Goal: Contribute content: Add original content to the website for others to see

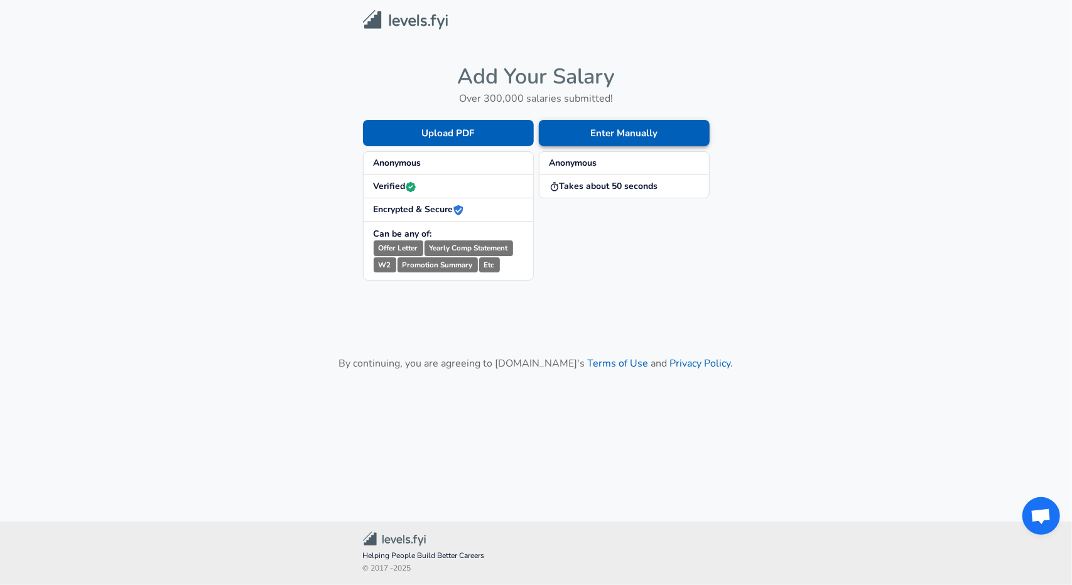
click at [581, 129] on button "Enter Manually" at bounding box center [624, 133] width 171 height 26
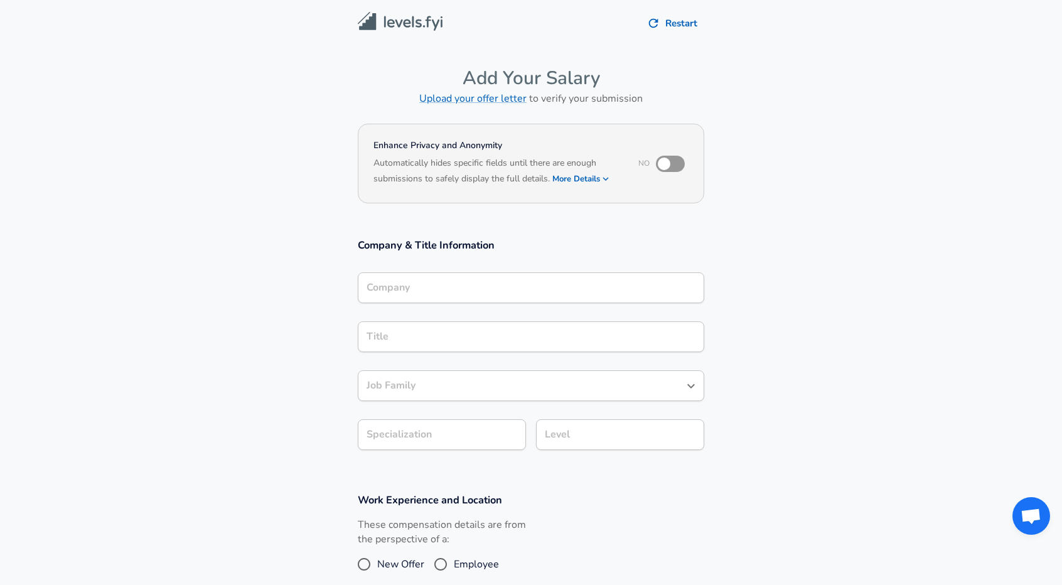
click at [412, 298] on div "Company" at bounding box center [531, 287] width 347 height 31
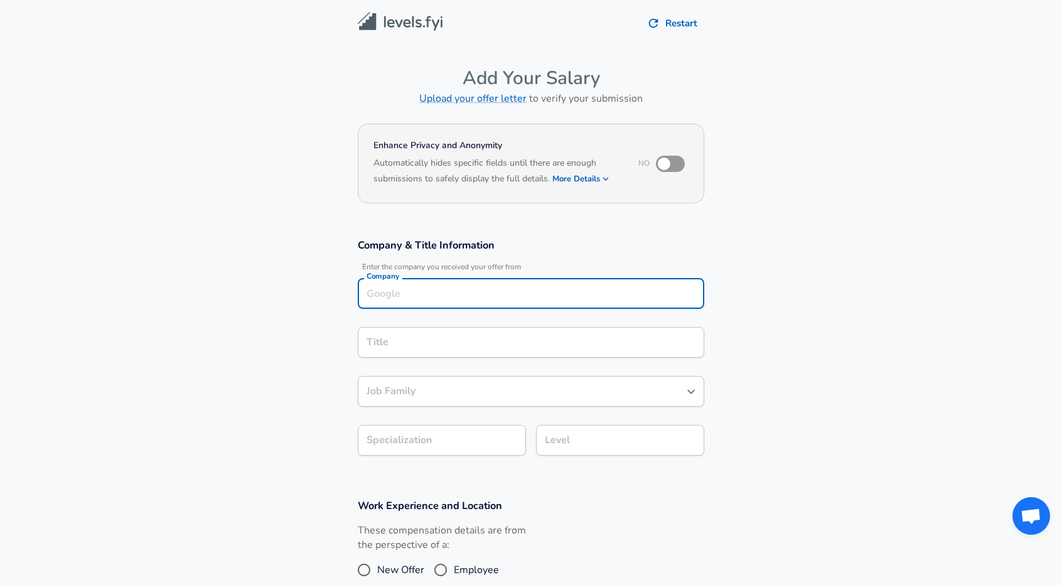
scroll to position [13, 0]
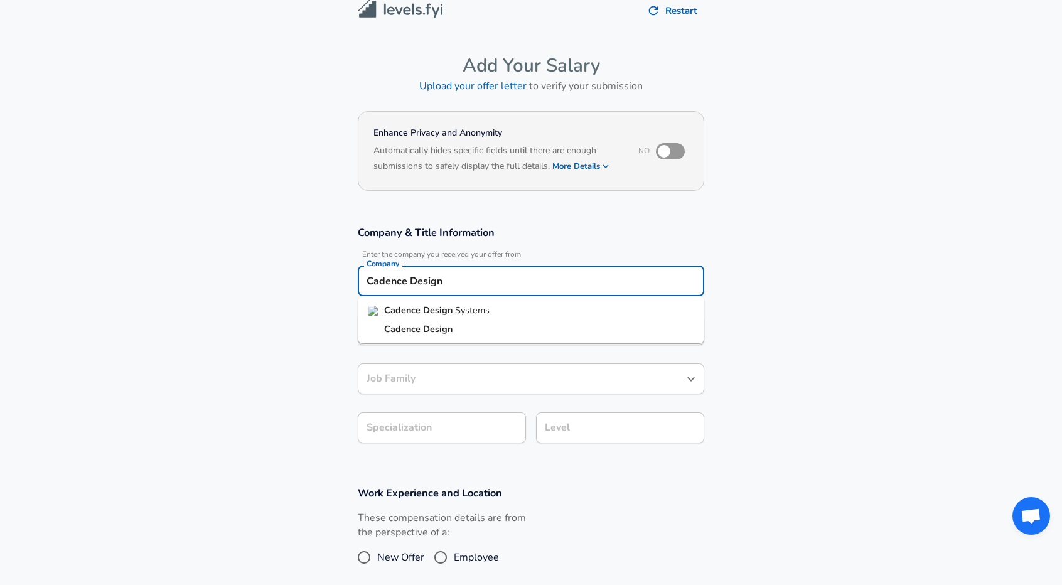
click at [431, 318] on li "Cadence Design Systems" at bounding box center [531, 310] width 347 height 19
type input "Cadence Design Systems"
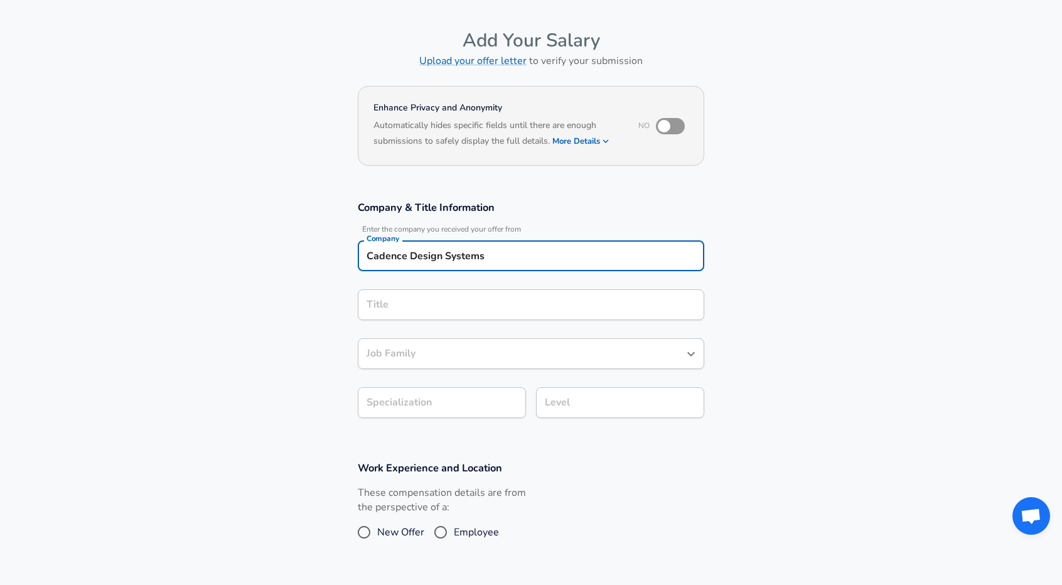
click at [411, 315] on input "Title" at bounding box center [531, 304] width 335 height 19
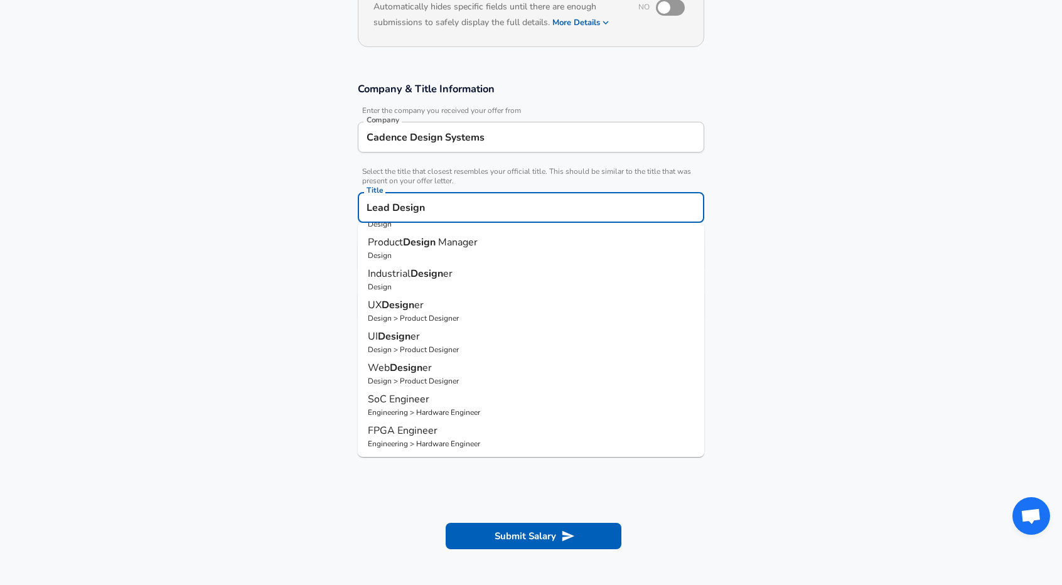
scroll to position [0, 0]
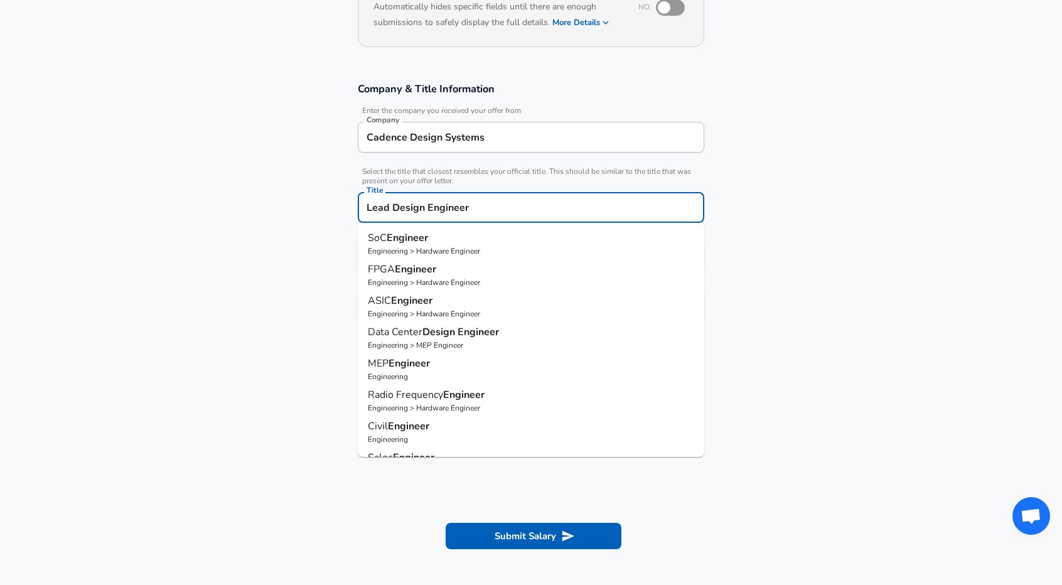
type input "Lead Design Engineer"
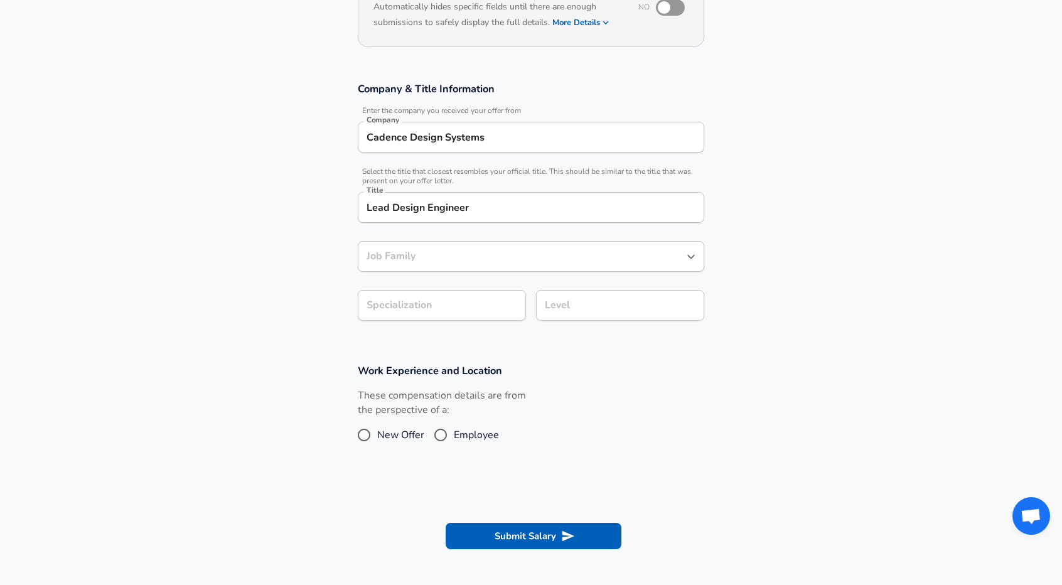
click at [255, 338] on section "Company & Title Information Enter the company you received your offer from Comp…" at bounding box center [531, 208] width 1062 height 282
click at [397, 251] on div "Job Family Job Family" at bounding box center [531, 258] width 347 height 34
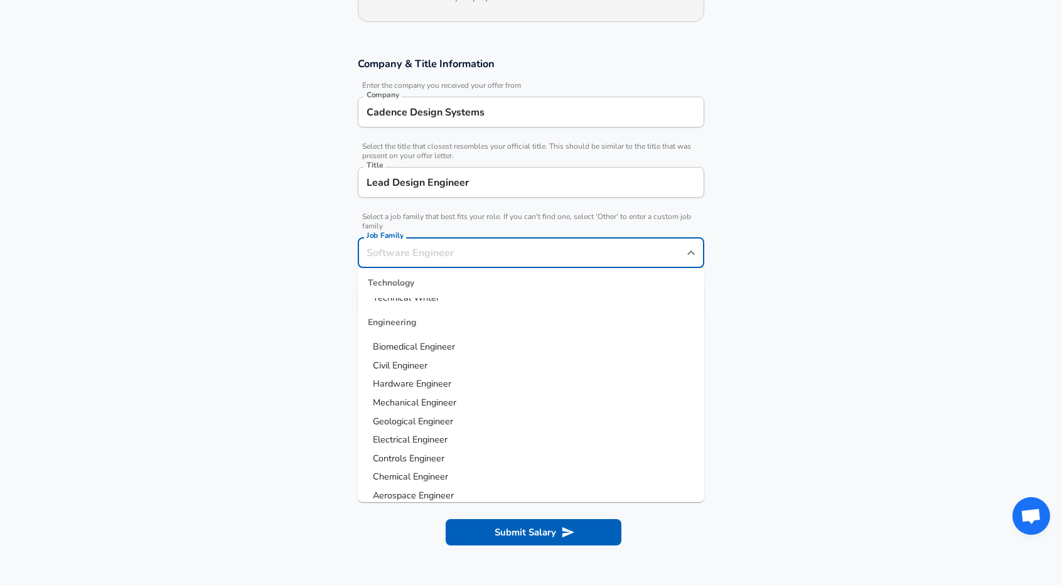
scroll to position [181, 0]
click at [407, 390] on span "Hardware Engineer" at bounding box center [412, 384] width 78 height 13
type input "Hardware Engineer"
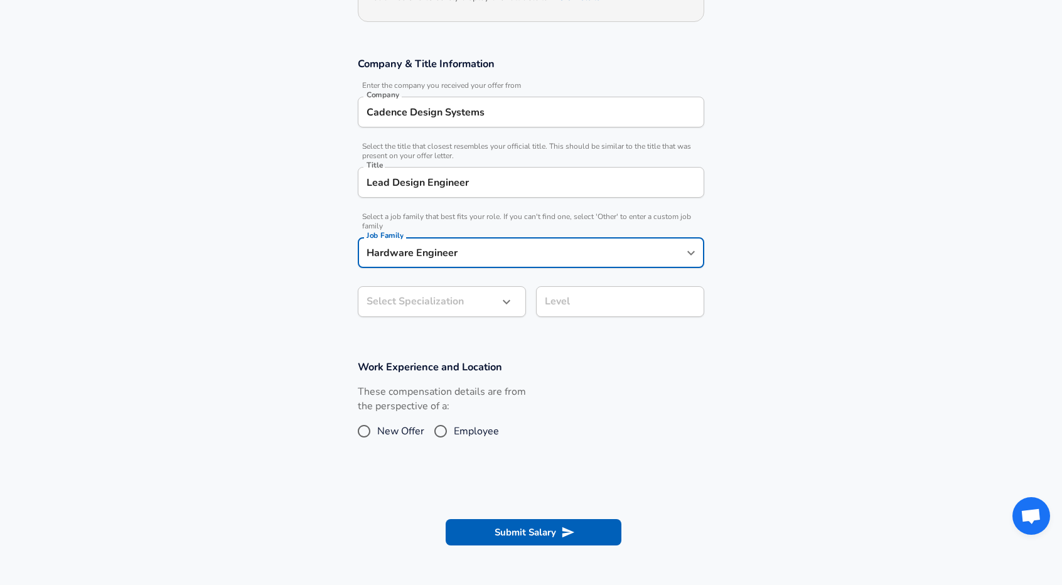
click at [409, 311] on body "Restart Add Your Salary Upload your offer letter to verify your submission Enha…" at bounding box center [531, 111] width 1062 height 585
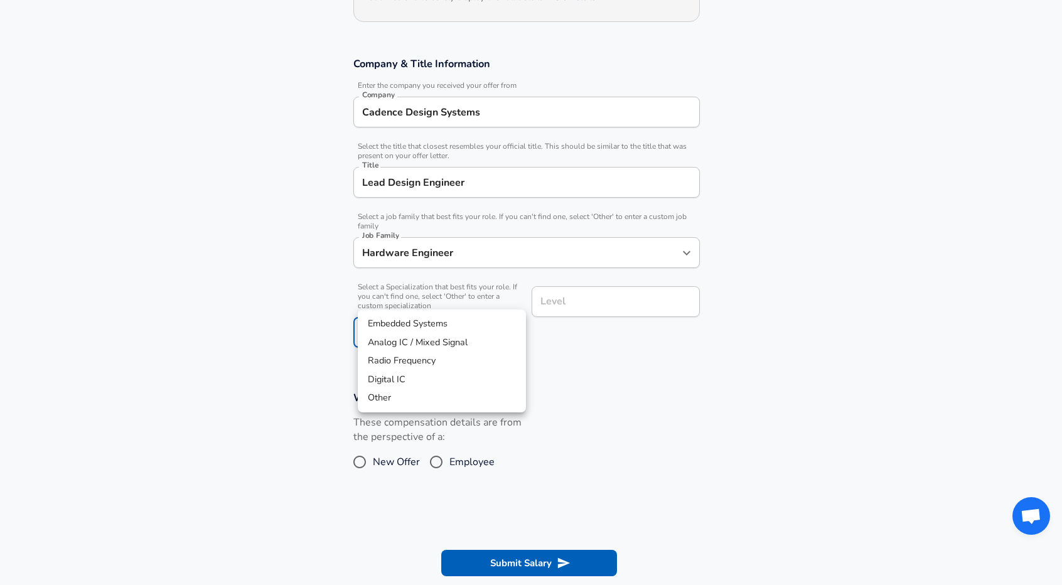
scroll to position [219, 0]
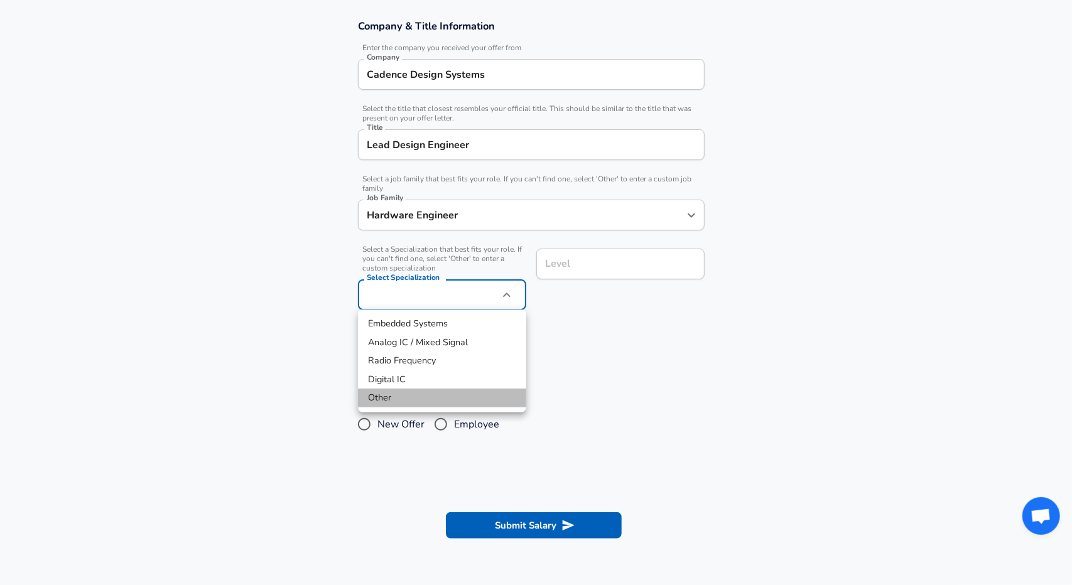
click at [401, 404] on li "Other" at bounding box center [442, 398] width 168 height 19
type input "Other"
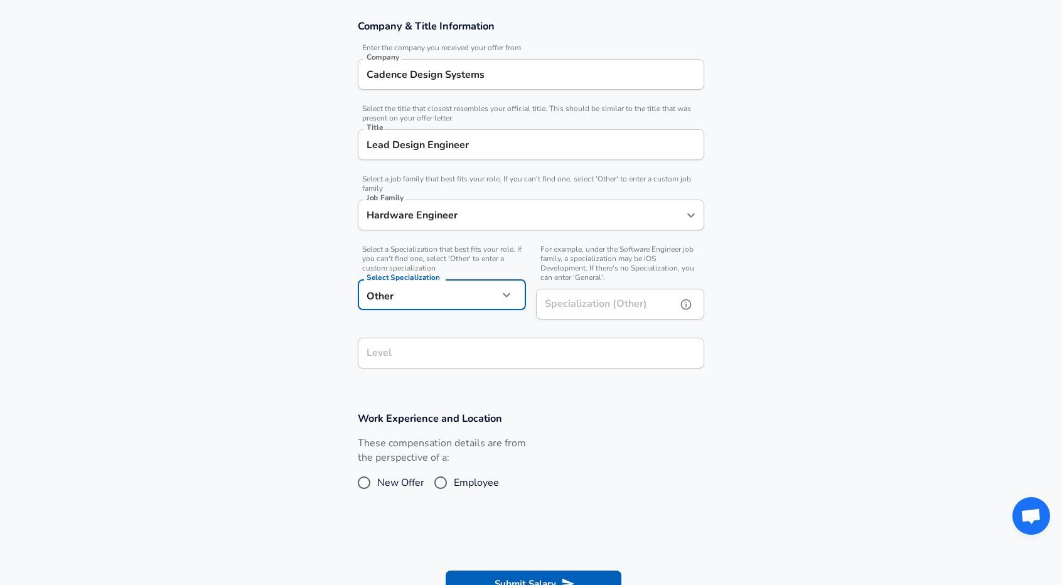
click at [576, 311] on input "Specialization (Other)" at bounding box center [604, 304] width 136 height 31
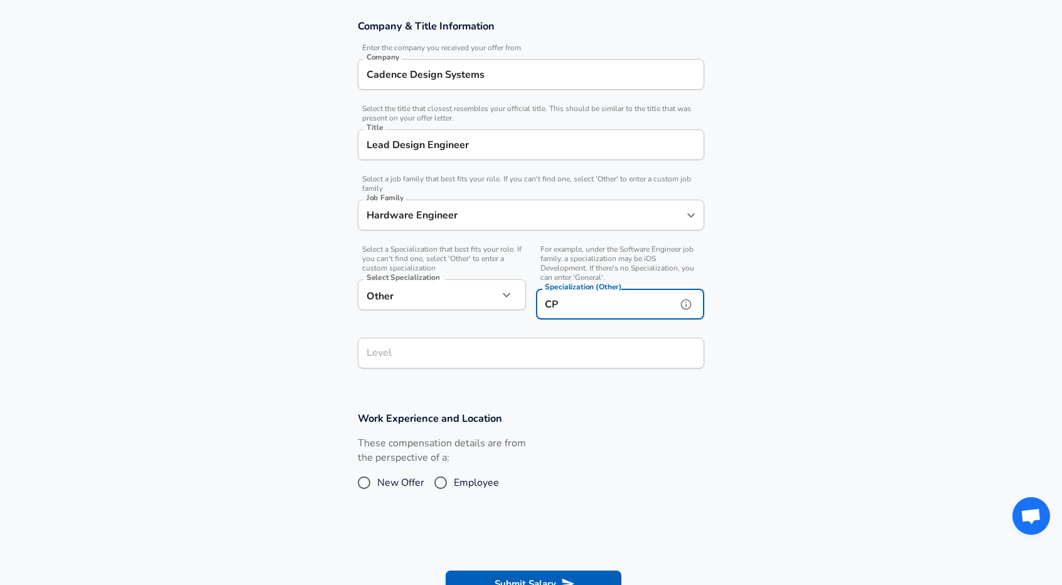
type input "C"
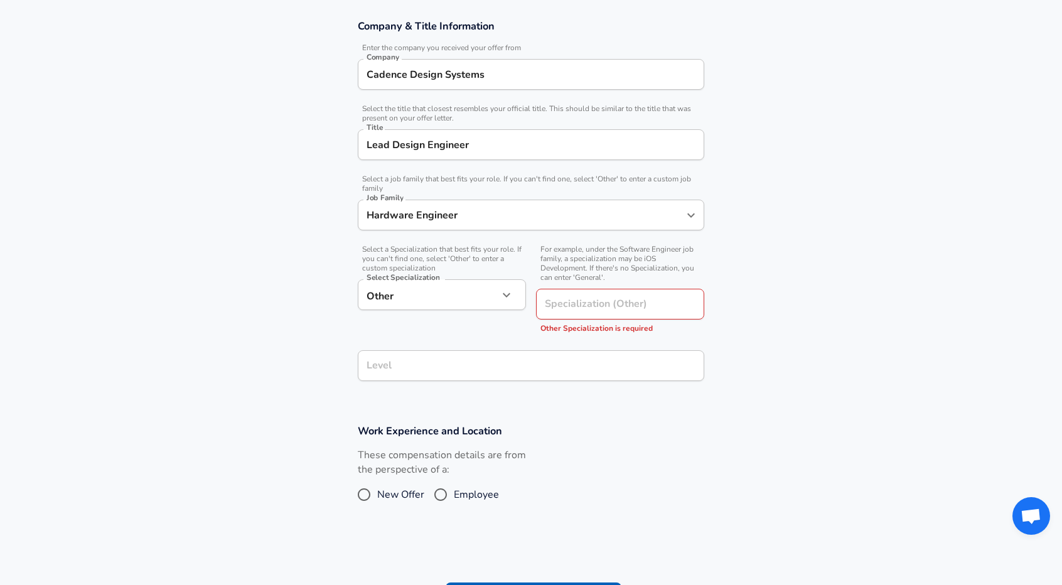
click at [311, 292] on section "Company & Title Information Enter the company you received your offer from Comp…" at bounding box center [531, 206] width 1062 height 405
click at [442, 292] on body "Restart Add Your Salary Upload your offer letter to verify your submission Enha…" at bounding box center [531, 73] width 1062 height 585
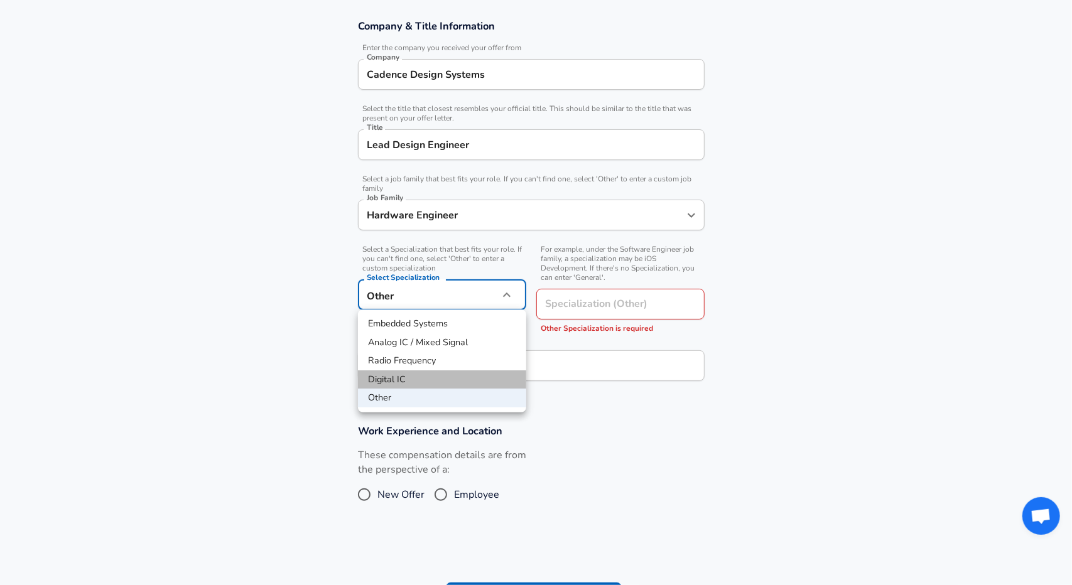
click at [407, 371] on li "Digital IC" at bounding box center [442, 379] width 168 height 19
type input "Digital IC"
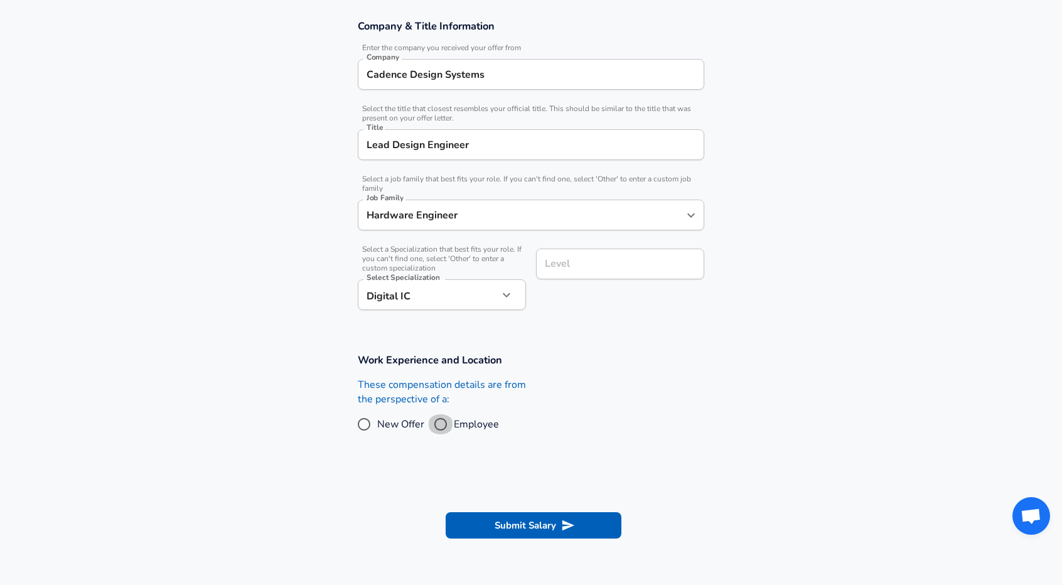
click at [438, 429] on input "Employee" at bounding box center [441, 424] width 26 height 20
radio input "true"
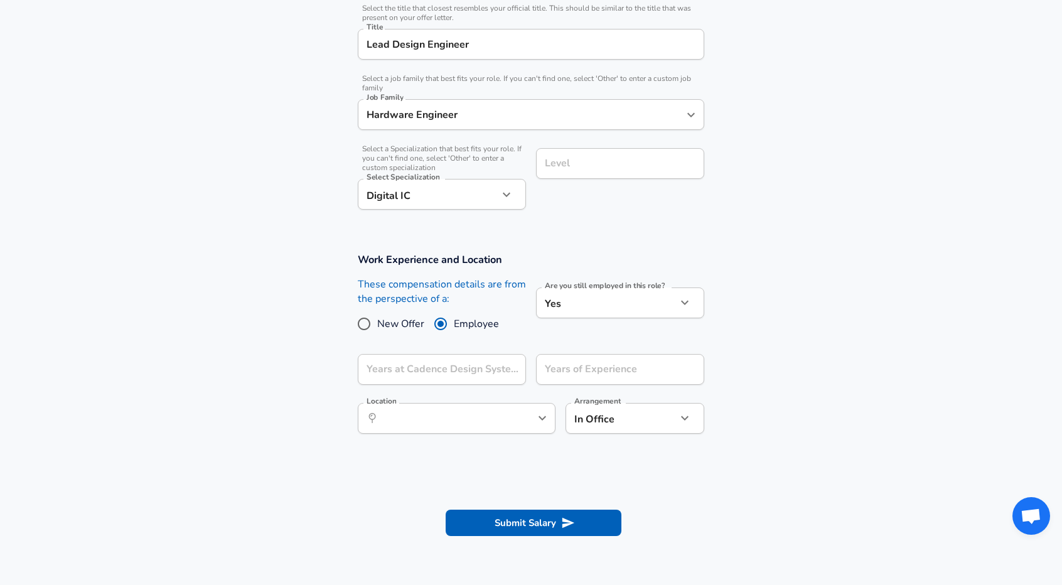
scroll to position [321, 0]
click at [444, 371] on input "Years at Cadence Design Systems" at bounding box center [428, 368] width 141 height 31
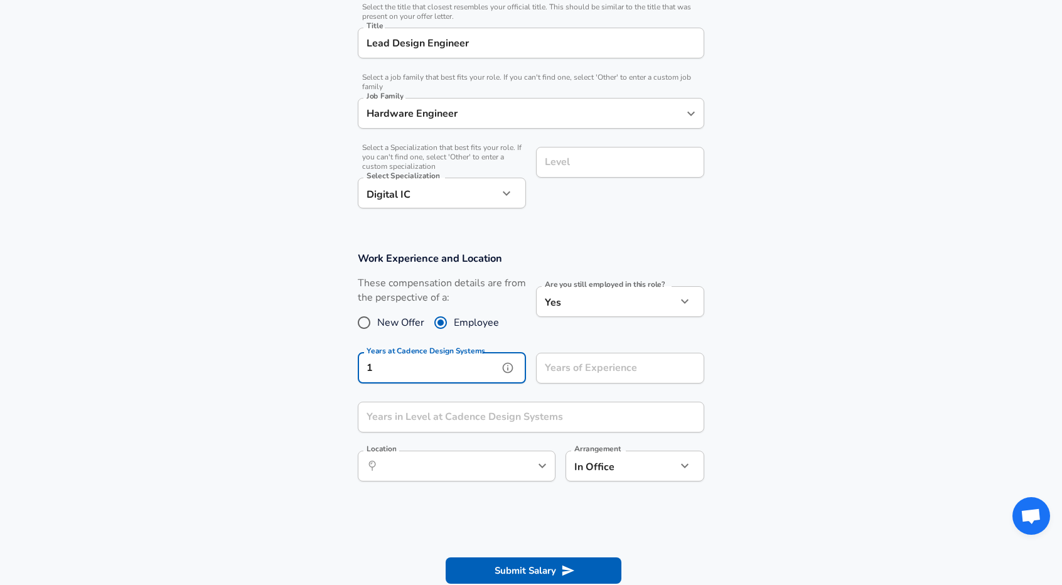
type input "1"
click at [561, 369] on input "Years of Experience" at bounding box center [606, 368] width 141 height 31
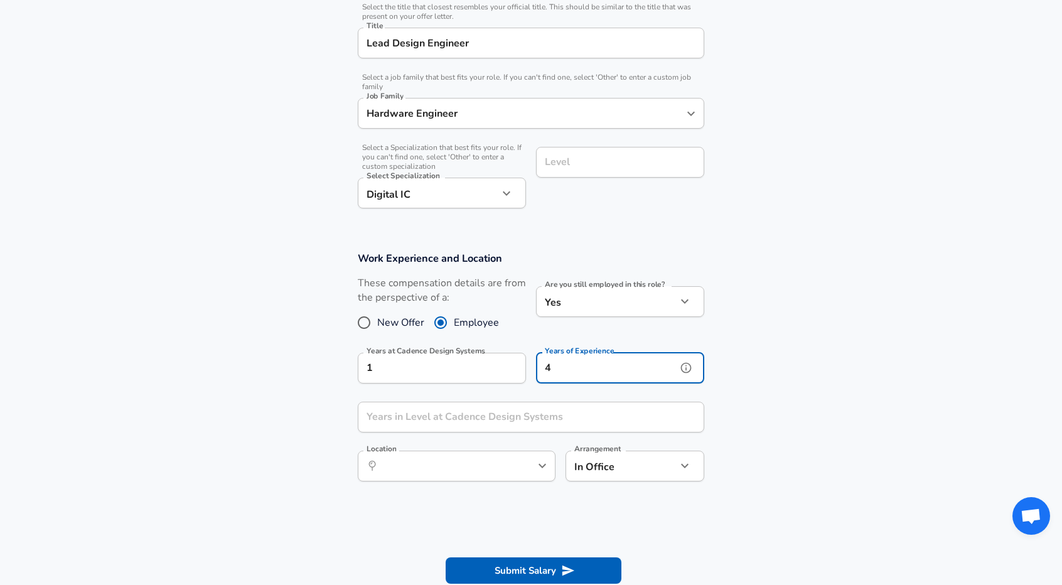
type input "4"
click at [496, 408] on div "Years in Level at Cadence Design Systems Years in Level at Cadence Design Syste…" at bounding box center [531, 419] width 347 height 34
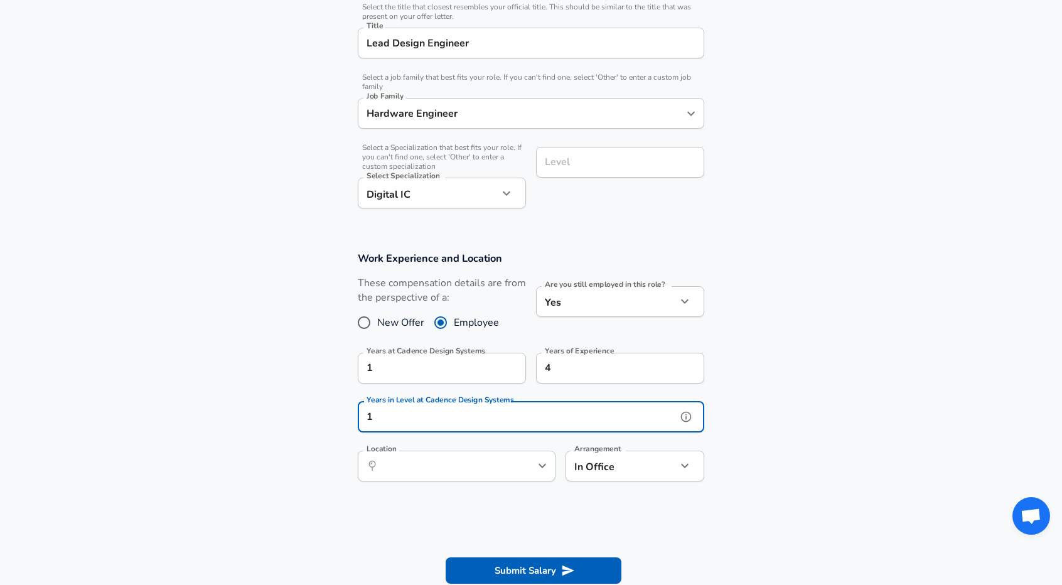
click at [415, 478] on div "​ Location" at bounding box center [457, 466] width 198 height 31
type input "1"
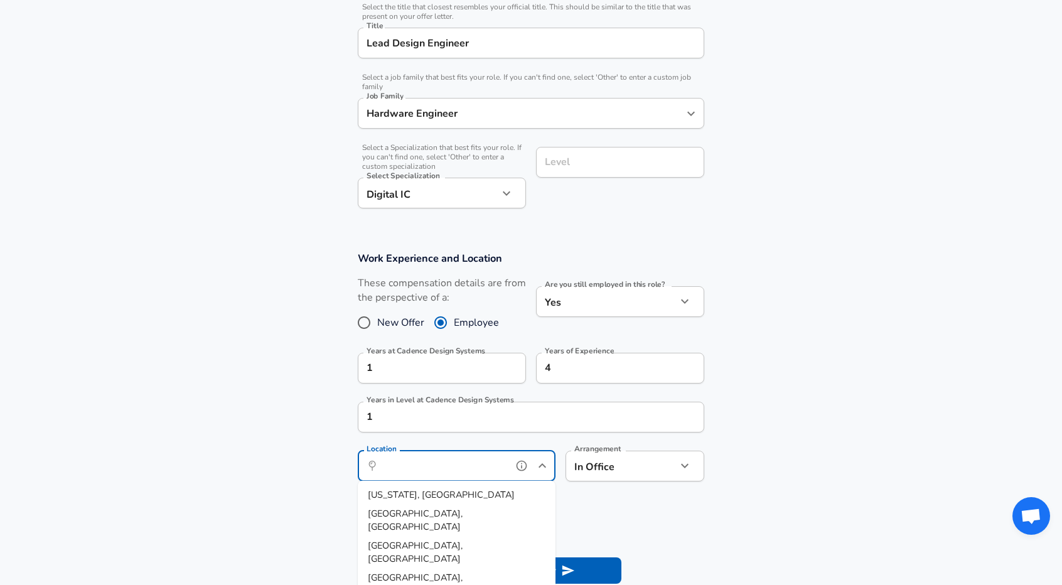
click at [415, 478] on div "​ Location" at bounding box center [457, 466] width 198 height 31
click at [393, 490] on strong "Austin" at bounding box center [382, 494] width 28 height 13
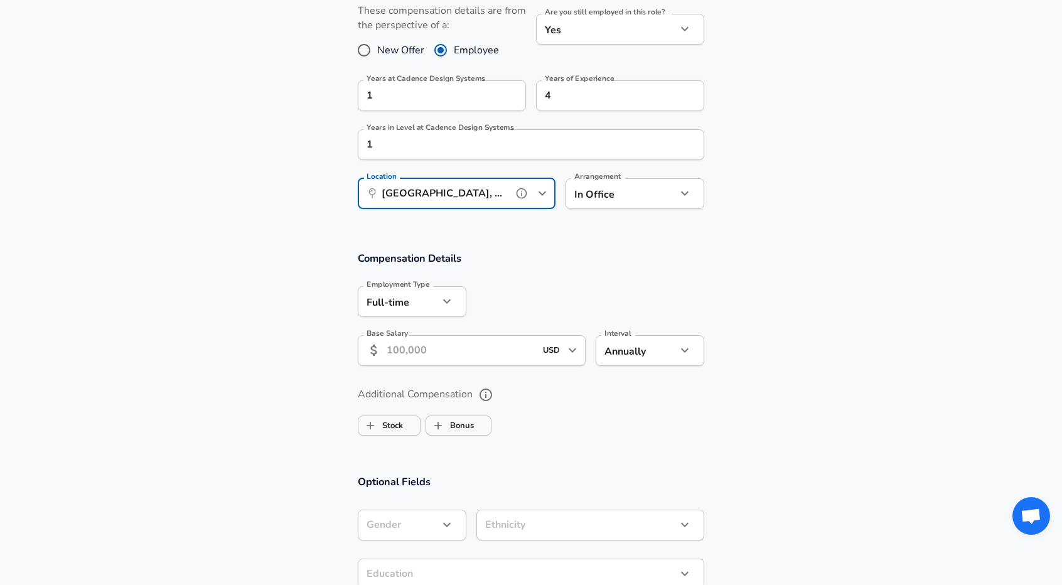
scroll to position [598, 0]
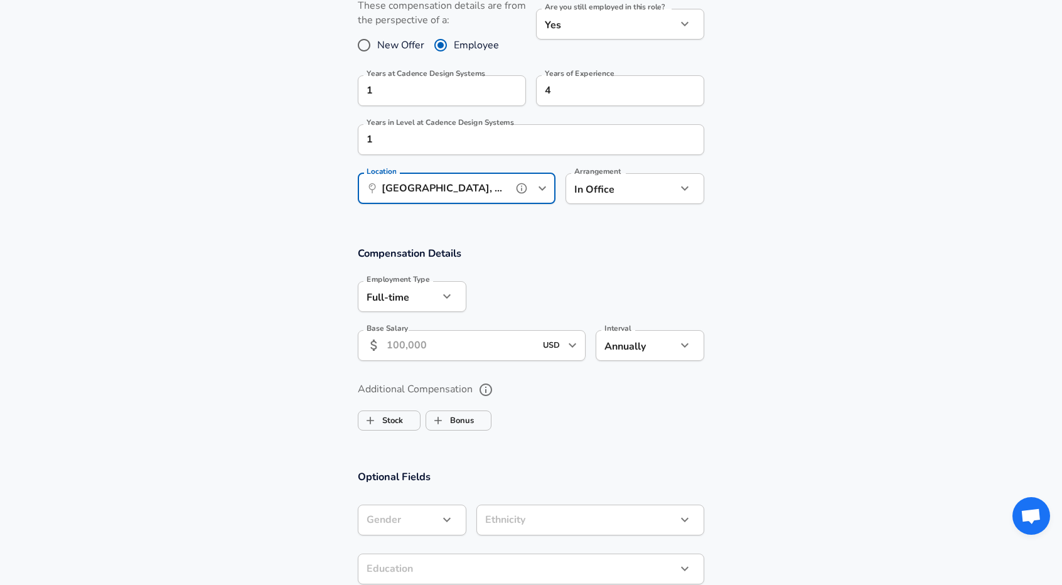
type input "[GEOGRAPHIC_DATA], [GEOGRAPHIC_DATA]"
click at [421, 338] on input "Base Salary" at bounding box center [461, 345] width 149 height 31
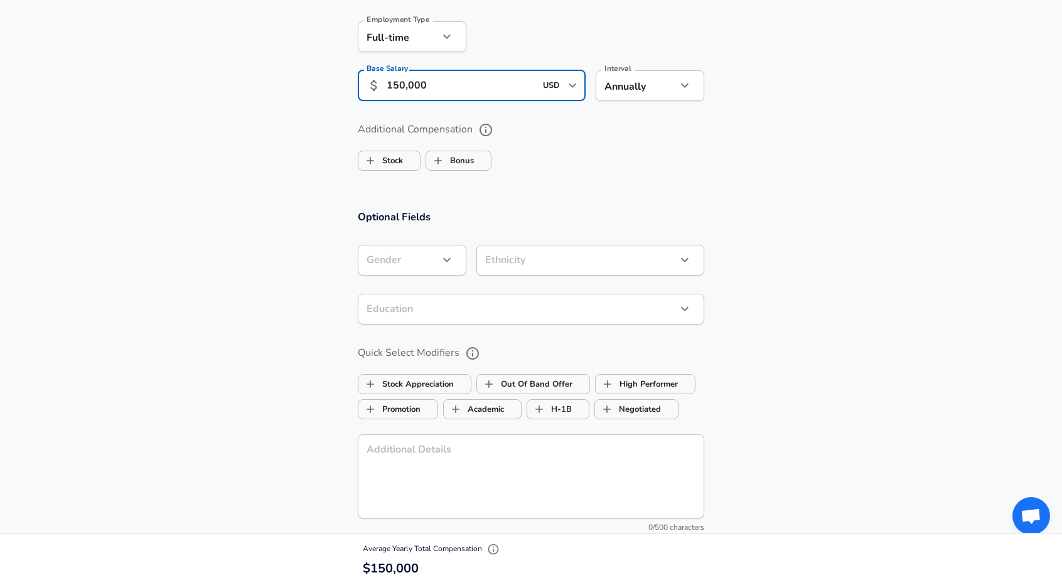
scroll to position [858, 0]
type input "150,000"
click at [389, 159] on label "Stock" at bounding box center [381, 161] width 45 height 24
checkbox input "true"
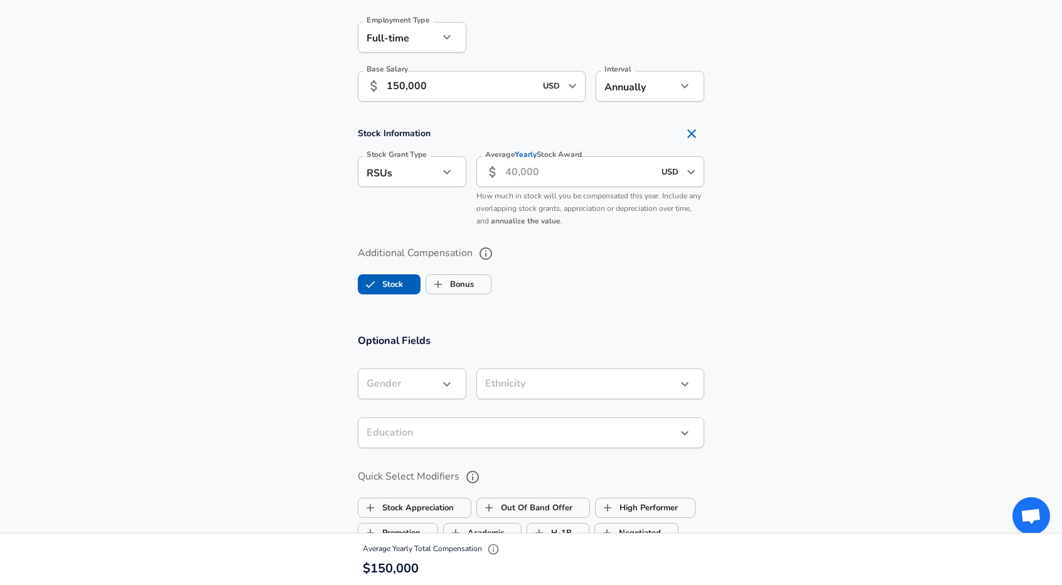
click at [553, 170] on input "Average Yearly Stock Award" at bounding box center [579, 171] width 149 height 31
type input "20,000"
click at [451, 276] on label "Bonus" at bounding box center [450, 284] width 48 height 24
checkbox input "true"
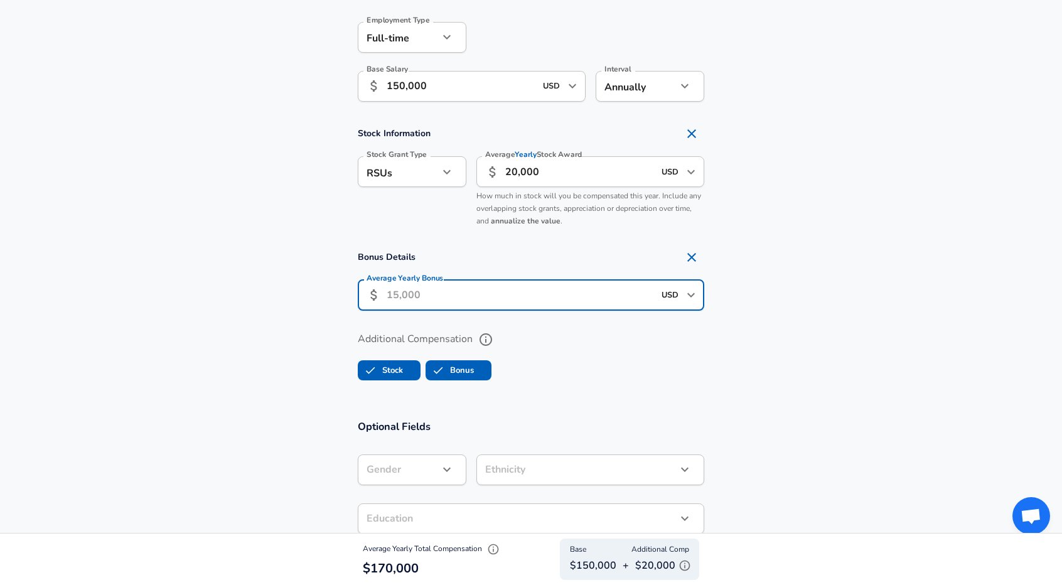
click at [463, 298] on input "Average Yearly Bonus" at bounding box center [520, 295] width 267 height 31
type input "2"
type input "15,000"
click at [574, 381] on div "Additional Compensation Stock Bonus" at bounding box center [531, 357] width 347 height 57
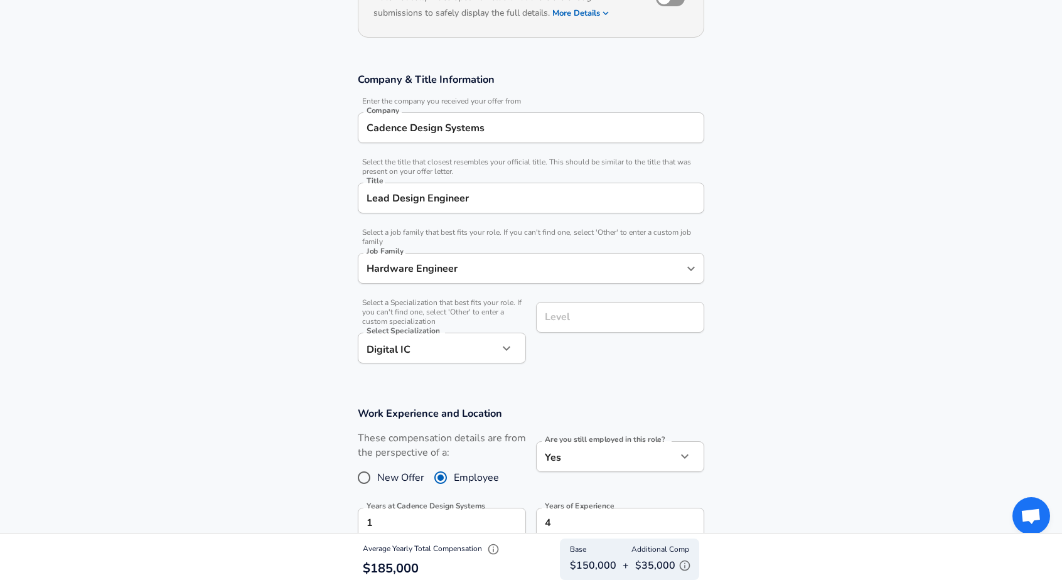
scroll to position [0, 0]
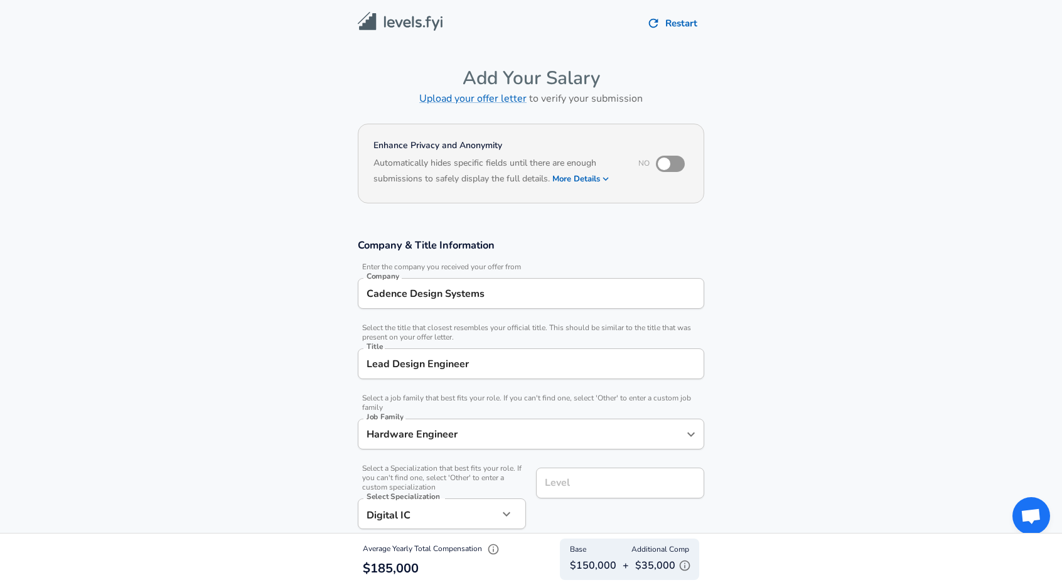
click at [429, 19] on img at bounding box center [400, 21] width 85 height 19
